Goal: Transaction & Acquisition: Purchase product/service

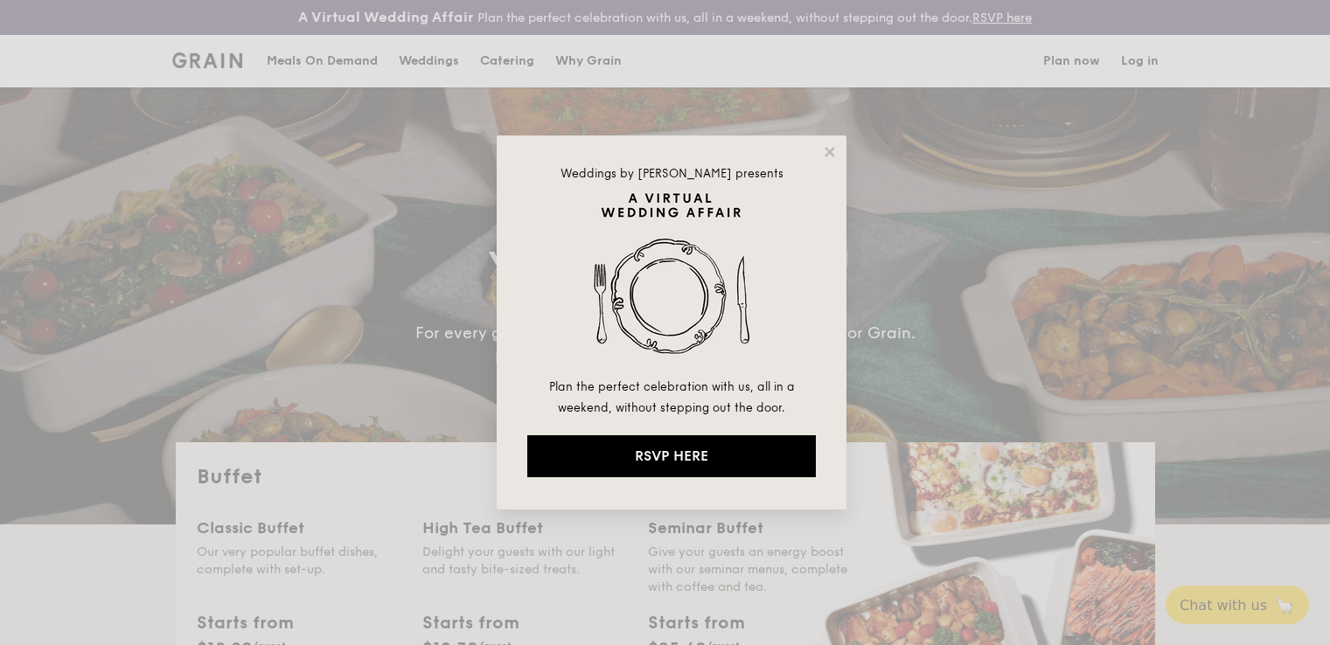
select select
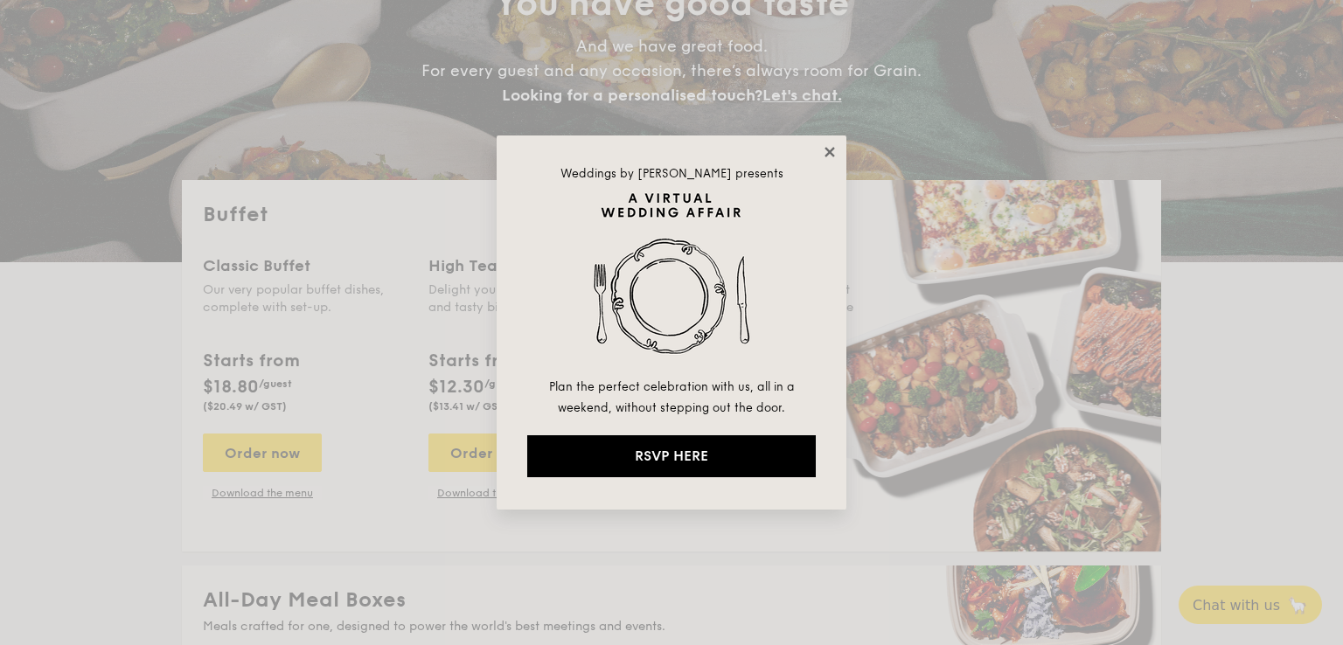
click at [830, 149] on icon at bounding box center [830, 152] width 16 height 16
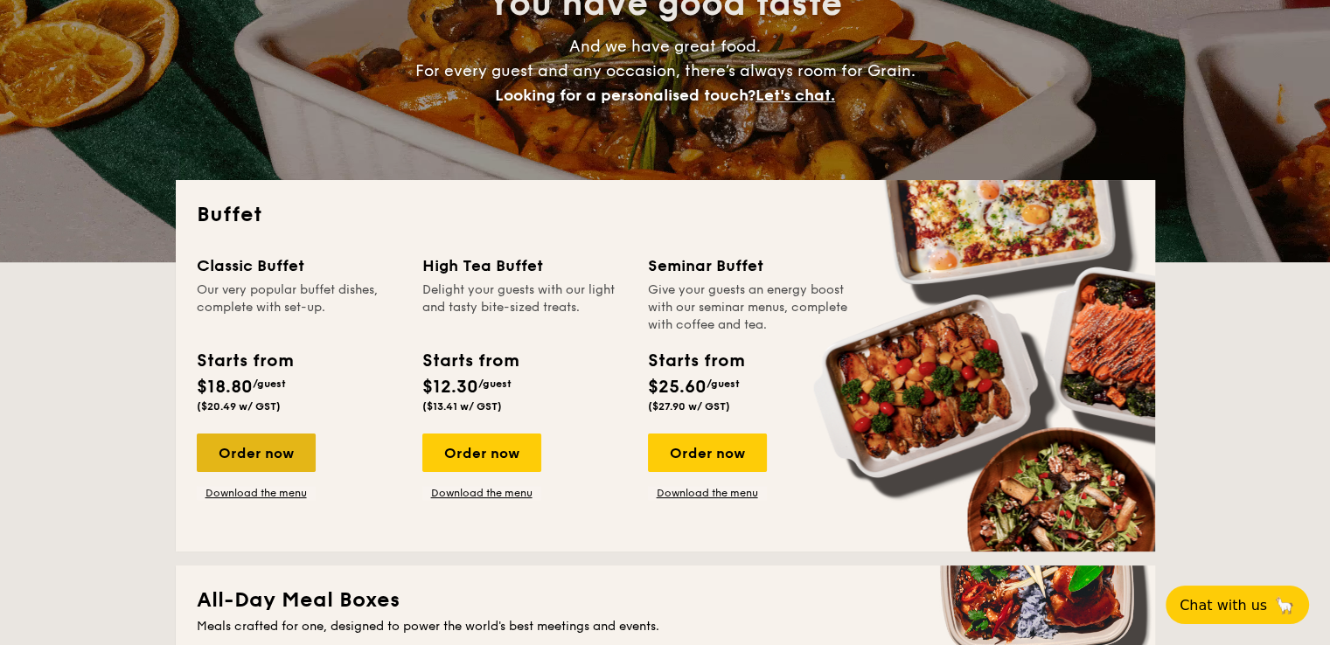
click at [220, 455] on div "Order now" at bounding box center [256, 453] width 119 height 38
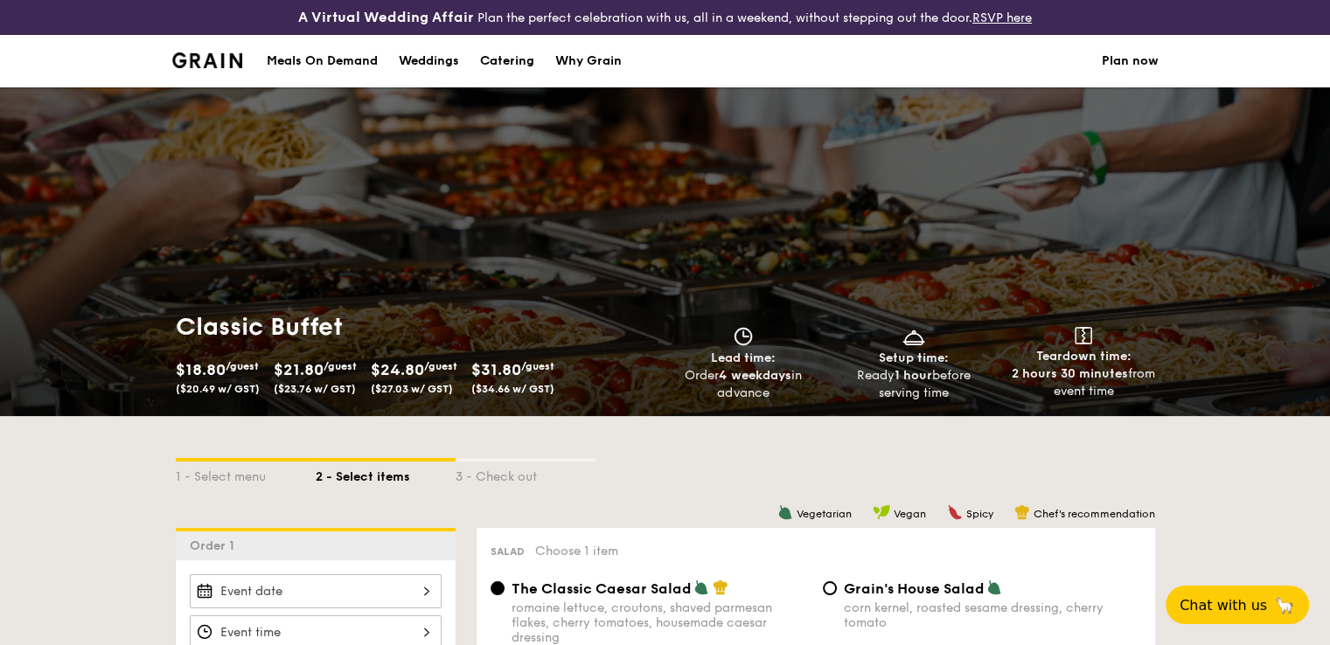
click at [511, 55] on div "Catering" at bounding box center [507, 61] width 54 height 52
select select
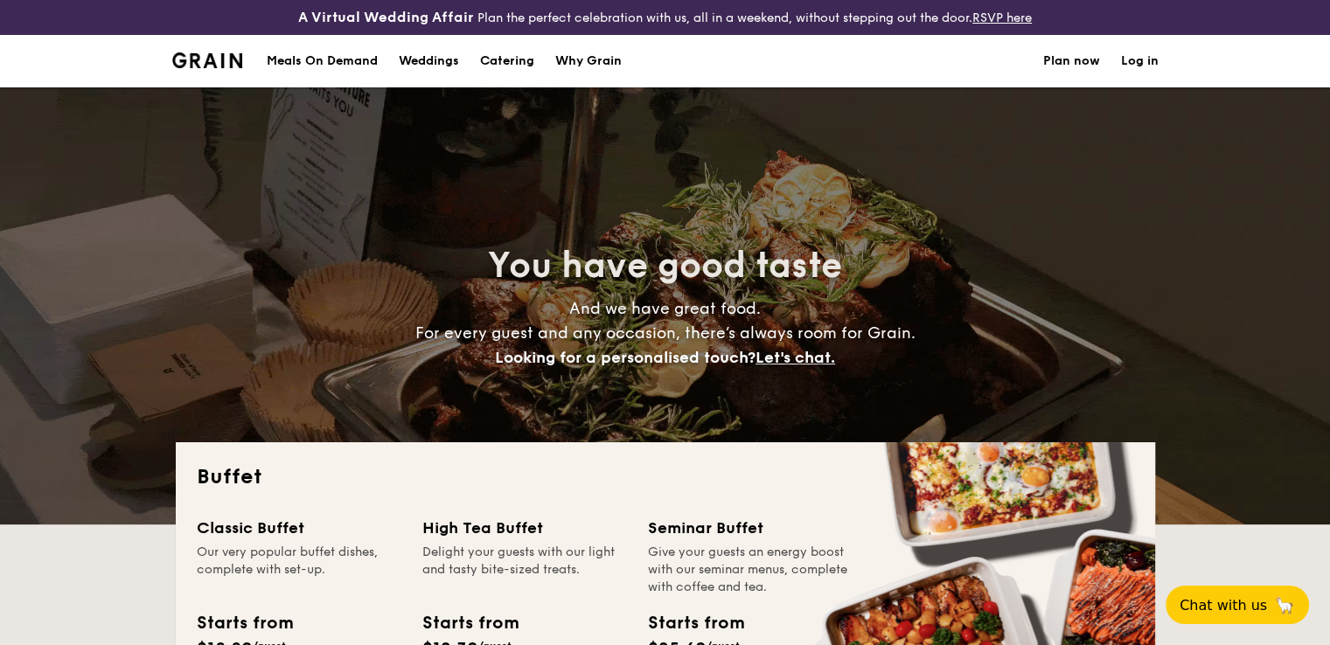
scroll to position [437, 0]
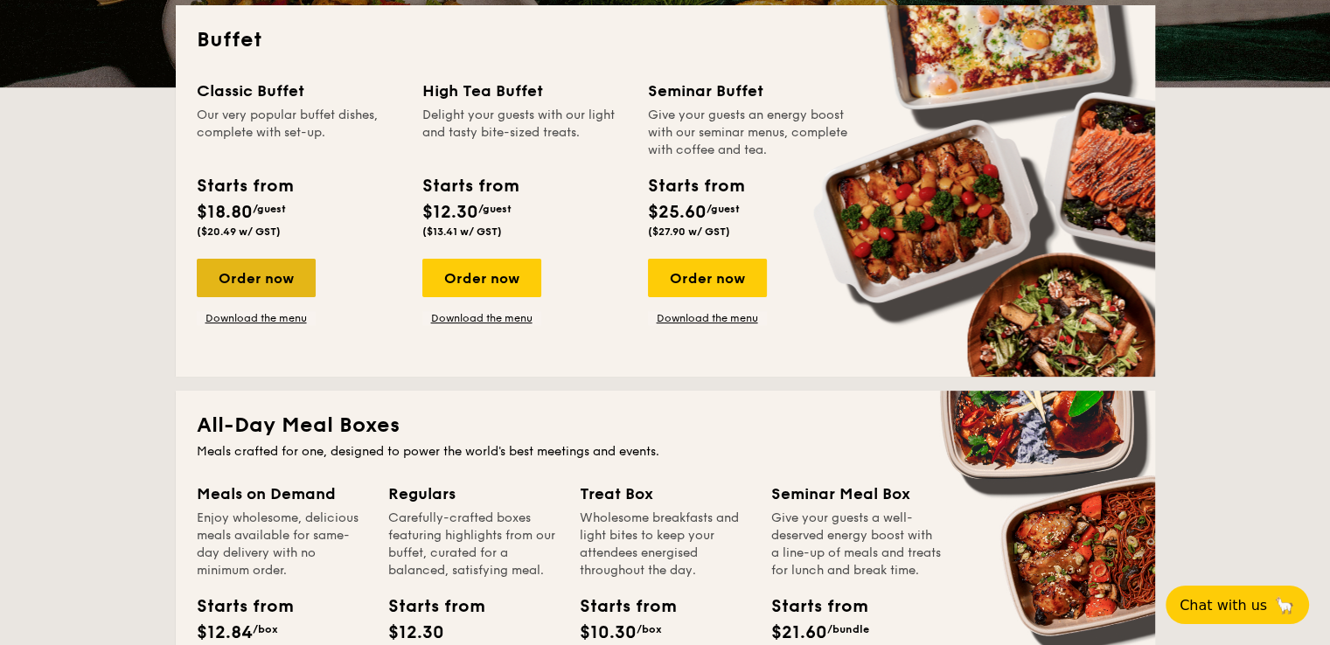
click at [288, 274] on div "Order now" at bounding box center [256, 278] width 119 height 38
